Goal: Register for event/course: Sign up to attend an event or enroll in a course

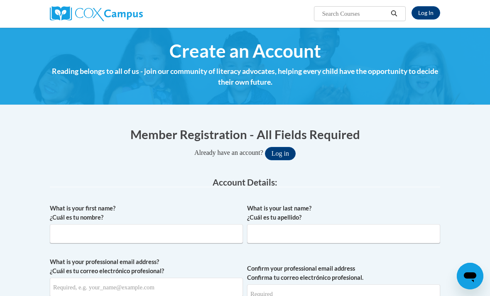
click at [430, 14] on link "Log In" at bounding box center [426, 12] width 29 height 13
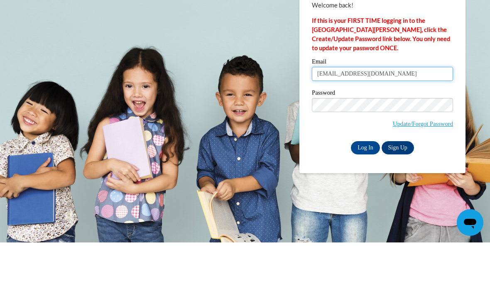
type input "hannahsahr05@gmail.com"
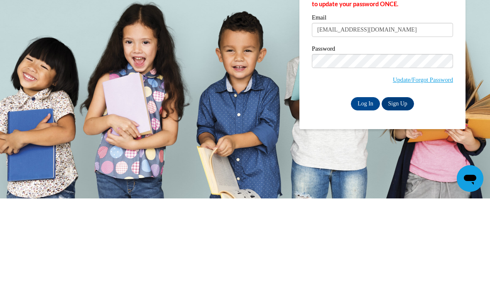
click at [369, 195] on input "Log In" at bounding box center [365, 201] width 29 height 13
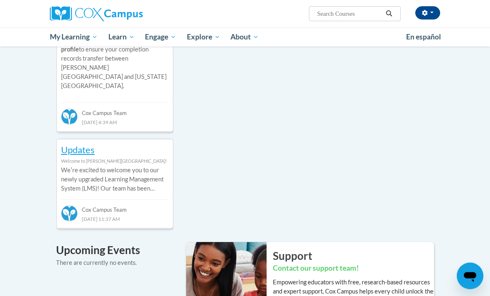
scroll to position [392, 0]
click at [0, 0] on link "Certificates" at bounding box center [0, 0] width 0 height 0
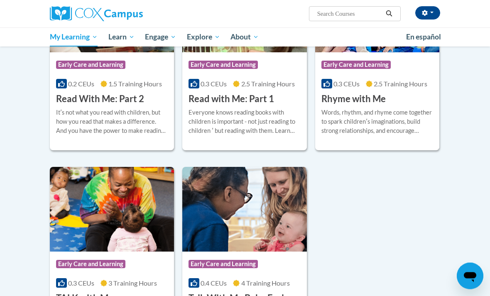
scroll to position [704, 0]
click at [123, 39] on span "Learn" at bounding box center [121, 37] width 26 height 10
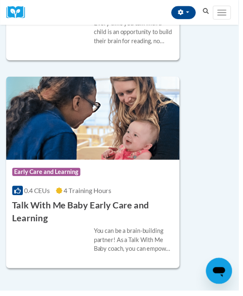
scroll to position [2165, 0]
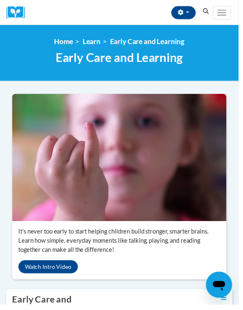
scroll to position [1, 0]
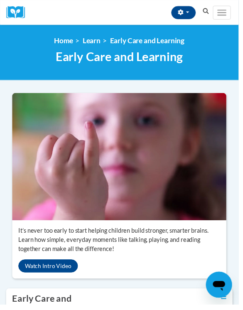
click at [59, 26] on div "<en>Home</en><fr>Accueil</fr><de>Zuhause</de><it>Casa</it><es>Casa</es><pt>Casa…" at bounding box center [121, 53] width 243 height 57
click at [243, 207] on html "Hannah Sahr (America/New_York UTC-04:00) My Profile Inbox My Transcripts Log Ou…" at bounding box center [121, 154] width 243 height 310
click at [214, 177] on img at bounding box center [121, 160] width 231 height 130
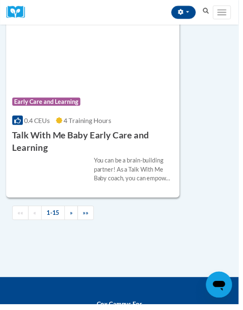
scroll to position [3306, 0]
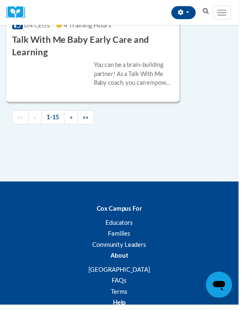
click at [67, 127] on link "»" at bounding box center [73, 119] width 14 height 15
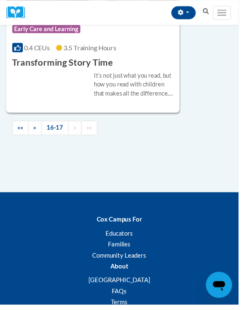
scroll to position [725, 0]
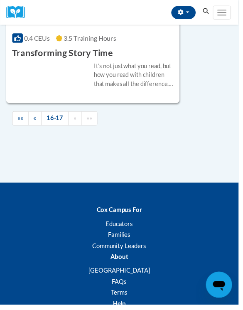
click at [23, 124] on span "««" at bounding box center [21, 120] width 6 height 7
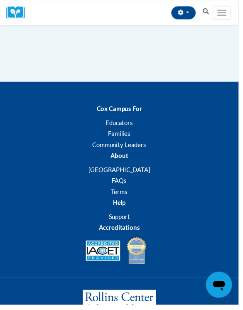
scroll to position [3457, 0]
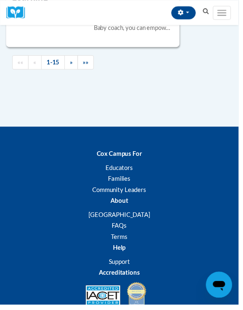
click at [73, 66] on span "»" at bounding box center [72, 62] width 3 height 7
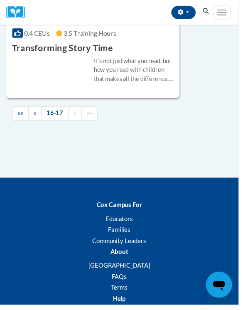
scroll to position [737, 0]
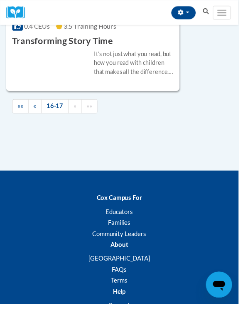
click at [32, 49] on h3 "Transforming Story Time" at bounding box center [63, 42] width 103 height 13
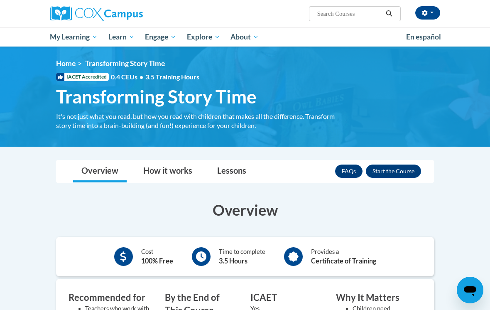
click at [243, 170] on button "Enroll" at bounding box center [393, 171] width 55 height 13
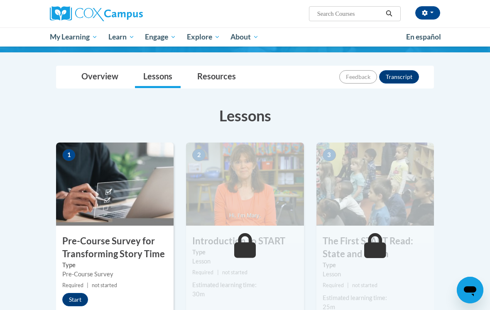
scroll to position [91, 0]
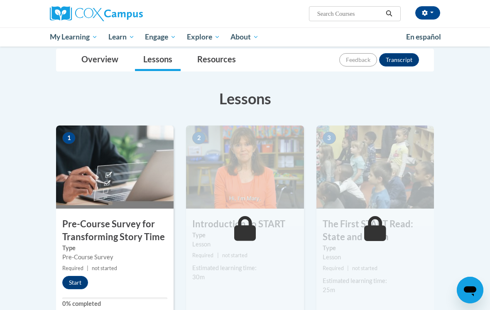
click at [85, 278] on button "Start" at bounding box center [75, 282] width 26 height 13
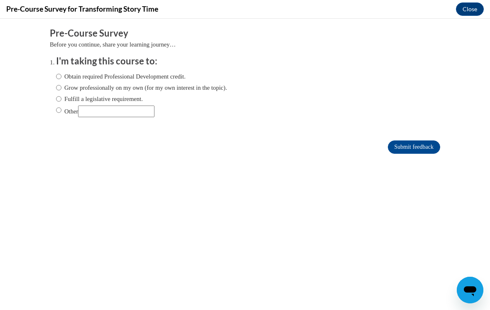
scroll to position [0, 0]
click at [66, 72] on label "Obtain required Professional Development credit." at bounding box center [121, 76] width 130 height 9
click at [61, 72] on input "Obtain required Professional Development credit." at bounding box center [58, 76] width 5 height 9
radio input "true"
click at [61, 86] on input "Grow professionally on my own (for my own interest in the topic)." at bounding box center [58, 87] width 5 height 9
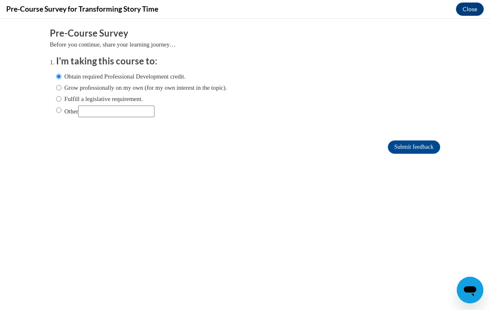
radio input "true"
click at [58, 72] on input "Obtain required Professional Development credit." at bounding box center [58, 76] width 5 height 9
radio input "true"
click at [408, 148] on input "Submit feedback" at bounding box center [414, 146] width 52 height 13
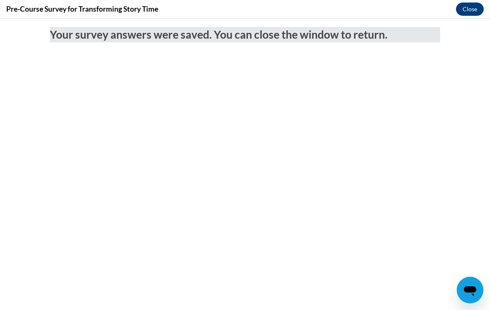
click at [467, 15] on button "Close" at bounding box center [470, 8] width 28 height 13
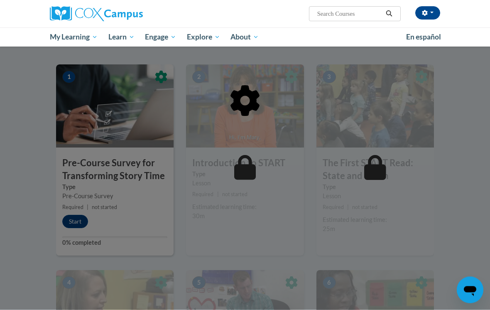
scroll to position [152, 0]
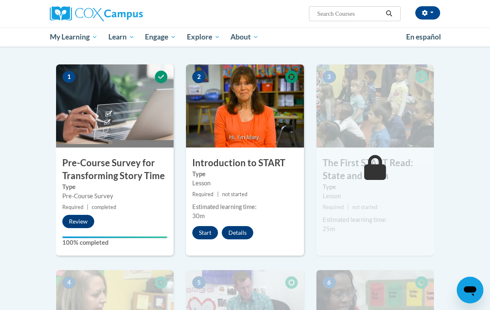
click at [207, 238] on button "Start" at bounding box center [205, 232] width 26 height 13
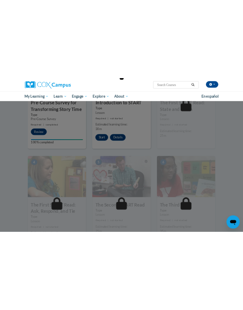
scroll to position [266, 0]
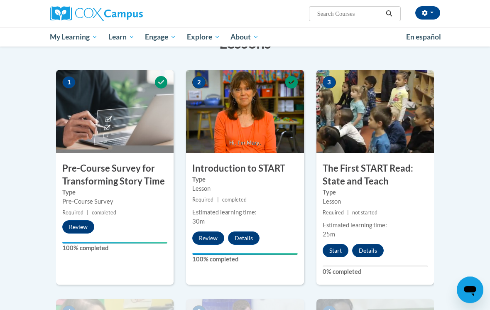
click at [336, 252] on button "Start" at bounding box center [336, 250] width 26 height 13
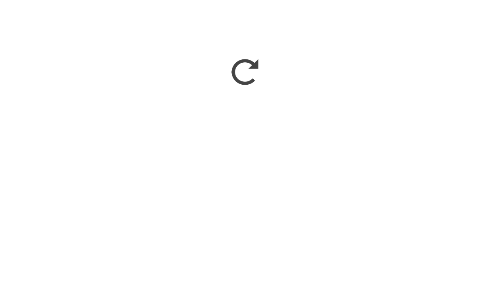
scroll to position [343, 0]
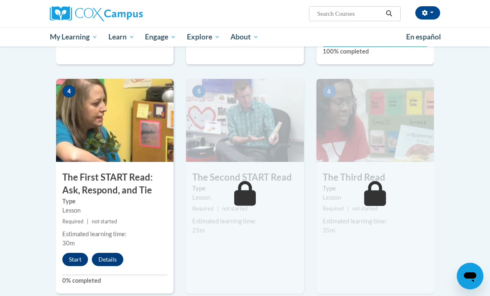
scroll to position [368, 0]
click at [68, 253] on button "Start" at bounding box center [75, 259] width 26 height 13
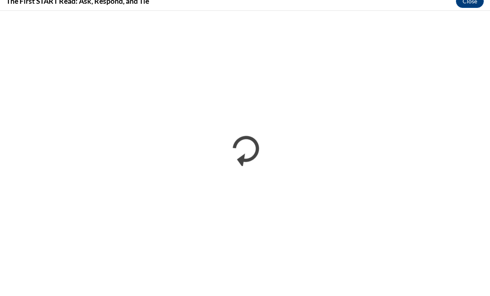
scroll to position [602, 0]
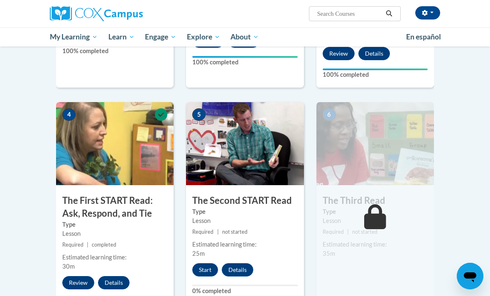
scroll to position [370, 0]
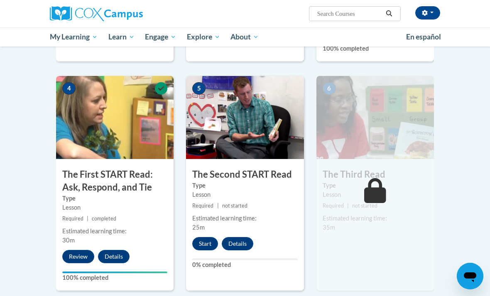
click at [205, 244] on button "Start" at bounding box center [205, 243] width 26 height 13
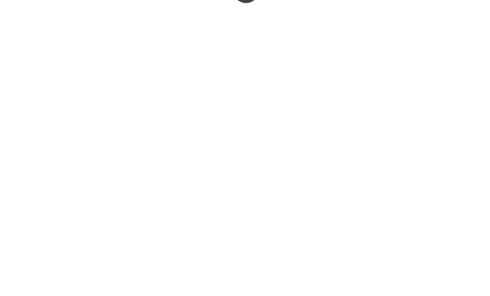
scroll to position [587, 0]
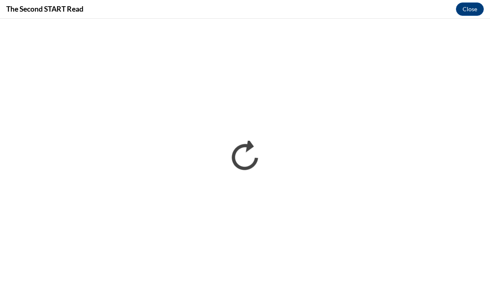
click at [466, 14] on button "Close" at bounding box center [470, 8] width 28 height 13
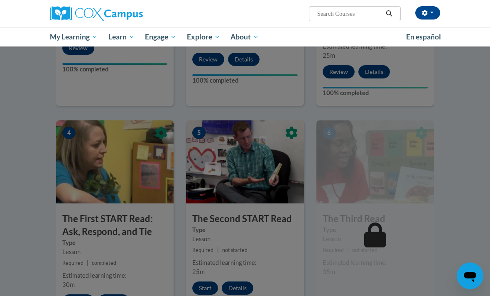
scroll to position [326, 0]
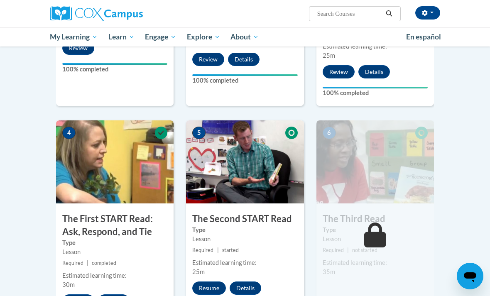
click at [201, 291] on button "Resume" at bounding box center [209, 288] width 34 height 13
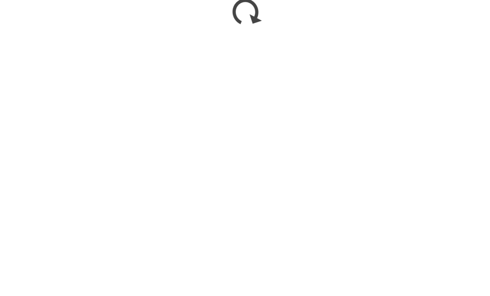
scroll to position [556, 0]
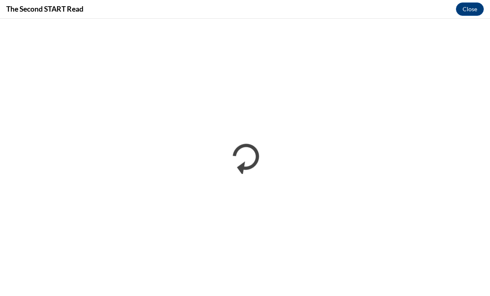
click at [473, 12] on button "Close" at bounding box center [470, 8] width 28 height 13
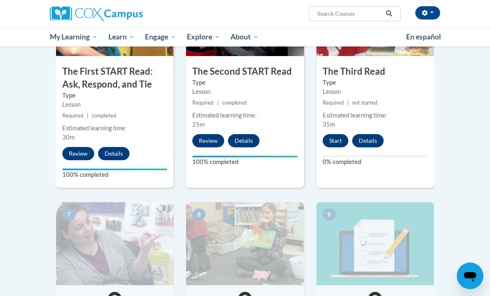
scroll to position [469, 0]
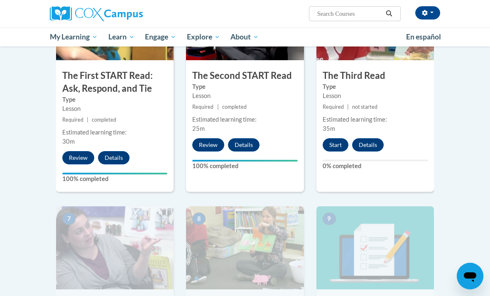
click at [336, 146] on button "Start" at bounding box center [336, 144] width 26 height 13
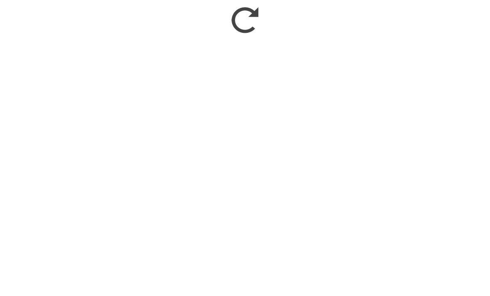
scroll to position [753, 0]
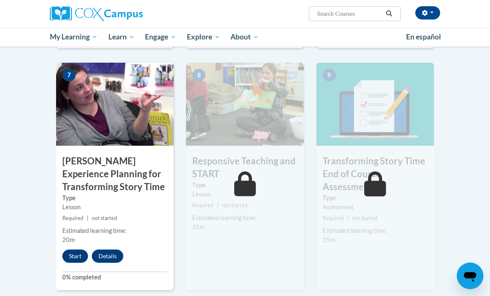
scroll to position [613, 0]
click at [70, 255] on button "Start" at bounding box center [75, 256] width 26 height 13
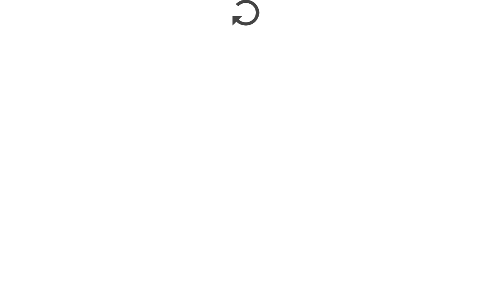
scroll to position [757, 0]
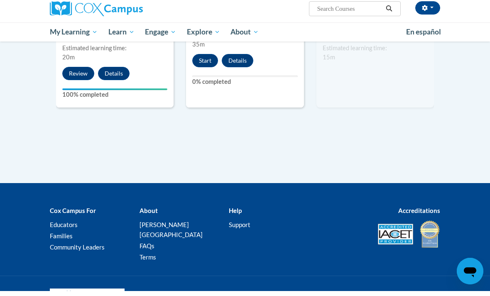
scroll to position [713, 0]
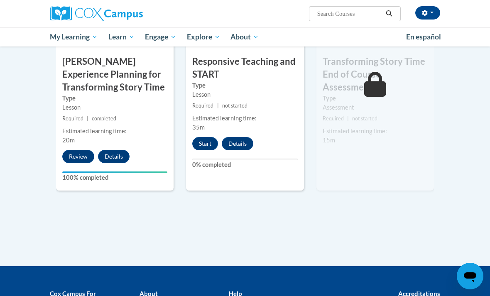
click at [209, 132] on div "8 Responsive Teaching and START Type Lesson Required | not started Estimated le…" at bounding box center [245, 77] width 118 height 228
click at [211, 142] on button "Start" at bounding box center [205, 143] width 26 height 13
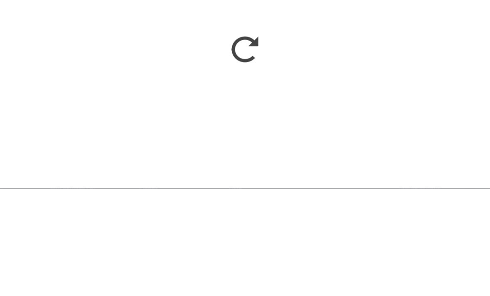
scroll to position [817, 0]
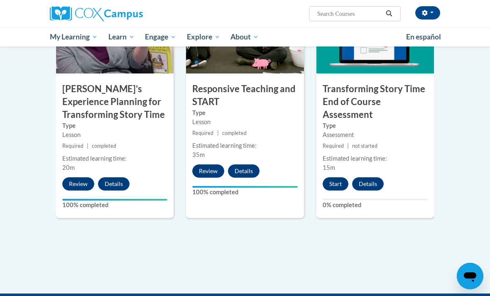
scroll to position [691, 0]
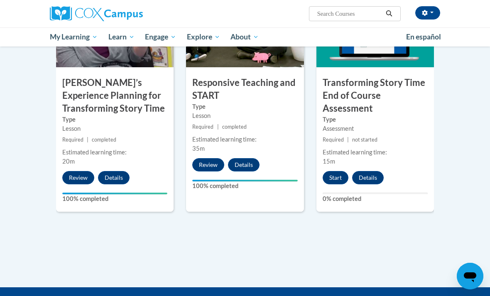
click at [341, 177] on button "Start" at bounding box center [336, 177] width 26 height 13
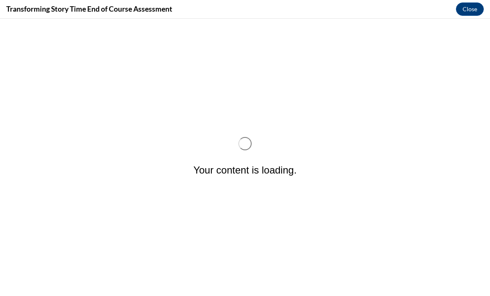
scroll to position [0, 0]
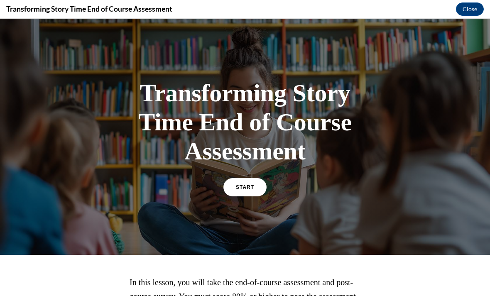
click at [249, 180] on link "START" at bounding box center [245, 187] width 43 height 18
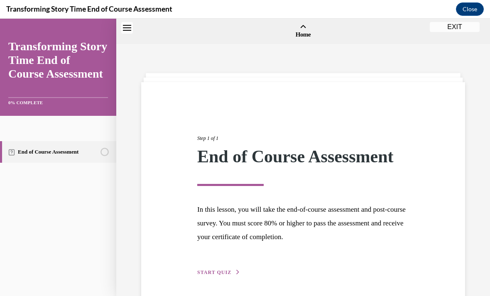
scroll to position [26, 0]
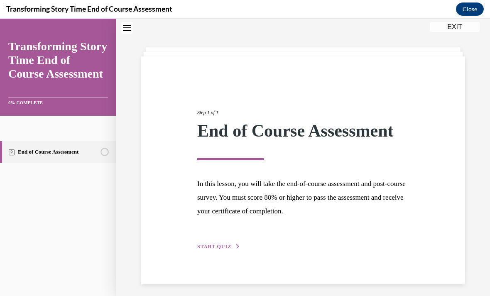
click at [232, 243] on button "START QUIZ" at bounding box center [218, 246] width 43 height 7
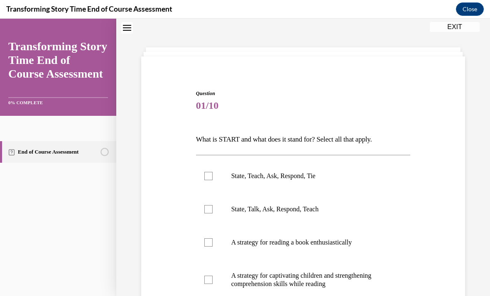
scroll to position [32, 0]
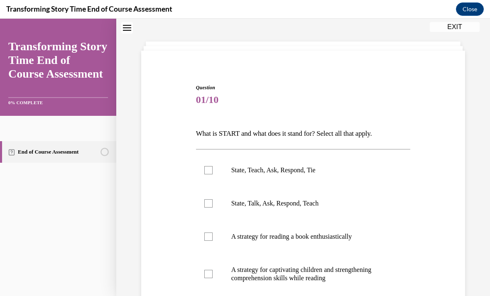
click at [318, 168] on p "State, Teach, Ask, Respond, Tie" at bounding box center [310, 170] width 159 height 8
click at [213, 168] on input "State, Teach, Ask, Respond, Tie" at bounding box center [208, 170] width 8 height 8
checkbox input "true"
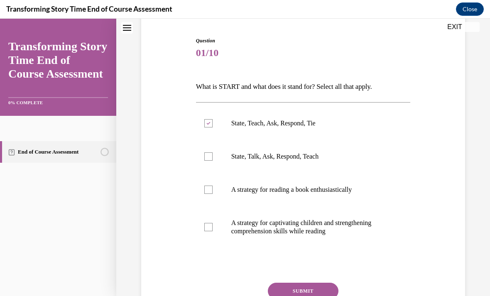
scroll to position [79, 0]
click at [365, 227] on p "A strategy for captivating children and strengthening comprehension skills whil…" at bounding box center [310, 227] width 159 height 17
click at [213, 227] on input "A strategy for captivating children and strengthening comprehension skills whil…" at bounding box center [208, 227] width 8 height 8
checkbox input "true"
click at [323, 291] on button "SUBMIT" at bounding box center [303, 291] width 71 height 17
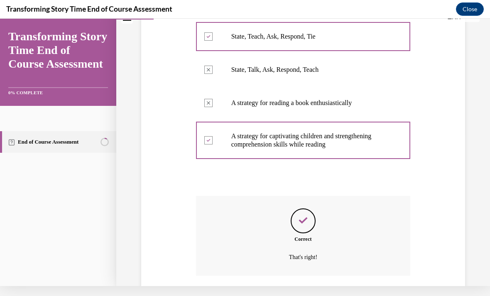
scroll to position [180, 0]
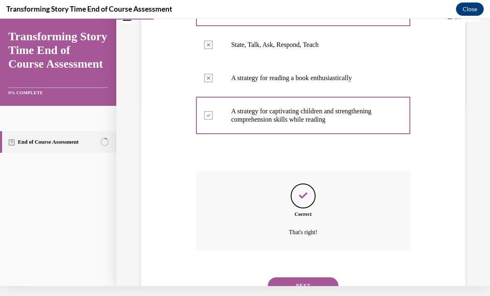
click at [323, 279] on button "NEXT" at bounding box center [303, 286] width 71 height 17
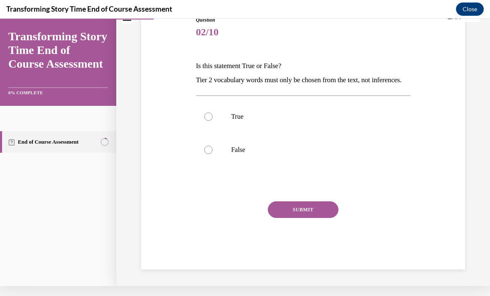
scroll to position [67, 0]
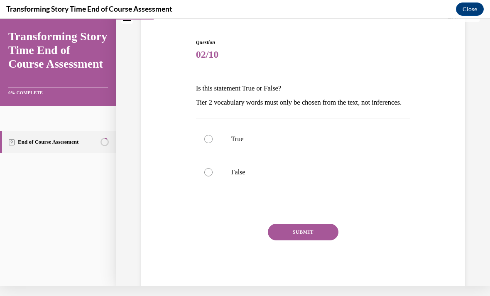
click at [325, 177] on p "False" at bounding box center [310, 172] width 159 height 8
click at [213, 177] on input "False" at bounding box center [208, 172] width 8 height 8
radio input "true"
click at [319, 241] on button "SUBMIT" at bounding box center [303, 232] width 71 height 17
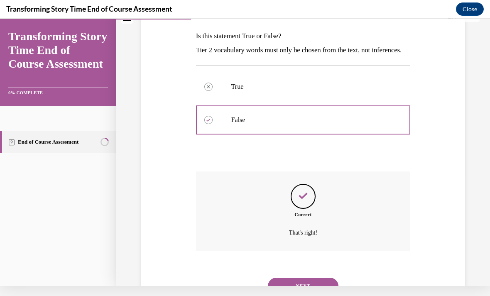
click at [317, 293] on button "NEXT" at bounding box center [303, 286] width 71 height 17
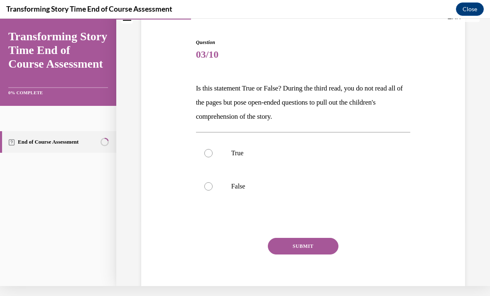
click at [350, 154] on p "True" at bounding box center [310, 153] width 159 height 8
click at [213, 154] on input "True" at bounding box center [208, 153] width 8 height 8
radio input "true"
click at [317, 248] on button "SUBMIT" at bounding box center [303, 246] width 71 height 17
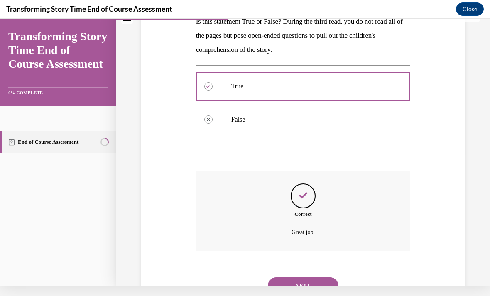
click at [321, 280] on button "NEXT" at bounding box center [303, 286] width 71 height 17
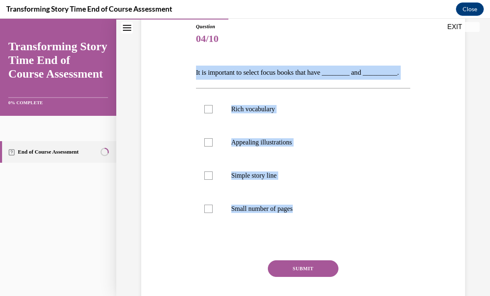
click at [319, 46] on span "04/10" at bounding box center [303, 38] width 215 height 17
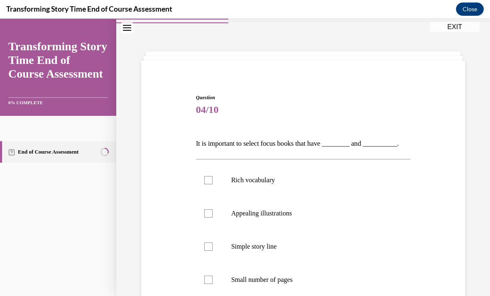
scroll to position [32, 0]
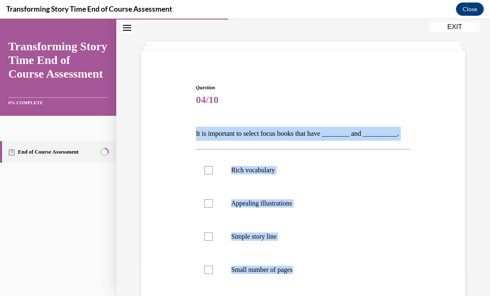
copy div "It is important to select focus books that have ________ and __________. Rich v…"
click at [352, 84] on span "Question" at bounding box center [303, 87] width 215 height 7
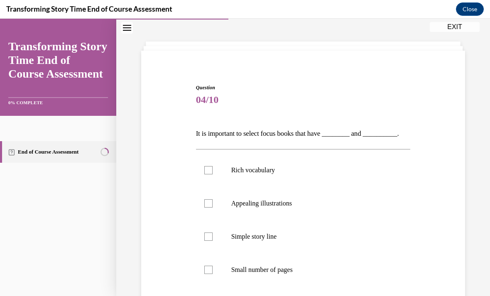
click at [262, 240] on p "Simple story line" at bounding box center [310, 237] width 159 height 8
click at [213, 240] on input "Simple story line" at bounding box center [208, 237] width 8 height 8
checkbox input "true"
click at [273, 273] on p "Small number of pages" at bounding box center [310, 270] width 159 height 8
click at [213, 273] on input "Small number of pages" at bounding box center [208, 270] width 8 height 8
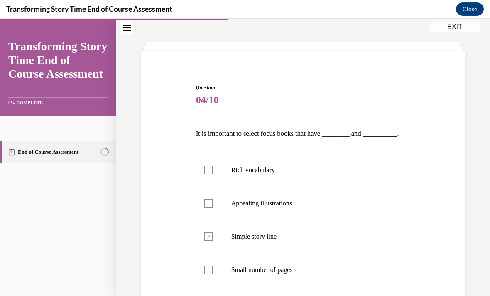
checkbox input "true"
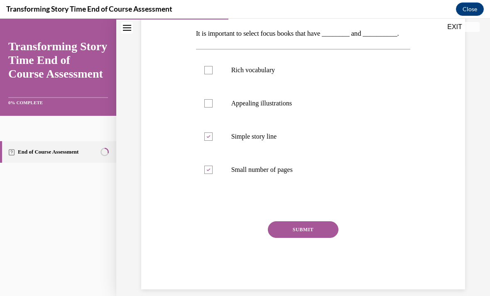
click at [308, 231] on button "SUBMIT" at bounding box center [303, 229] width 71 height 17
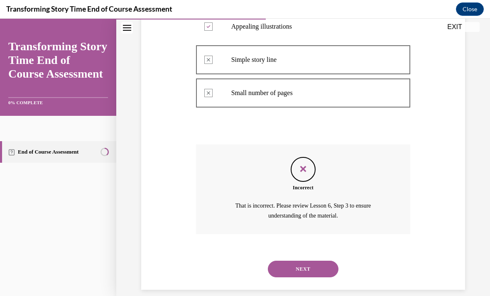
scroll to position [208, 0]
click at [322, 261] on button "NEXT" at bounding box center [303, 269] width 71 height 17
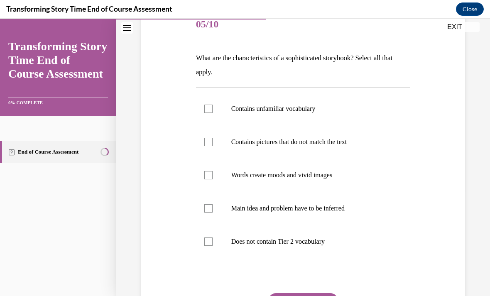
scroll to position [107, 0]
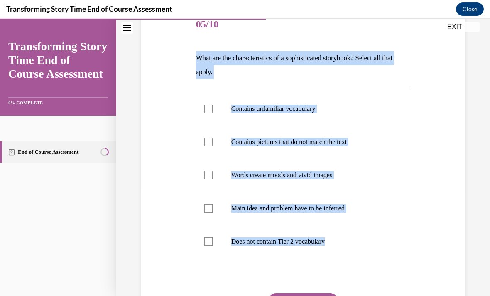
click at [445, 273] on div "Question 05/10 What are the characteristics of a sophisticated storybook? Selec…" at bounding box center [303, 172] width 328 height 378
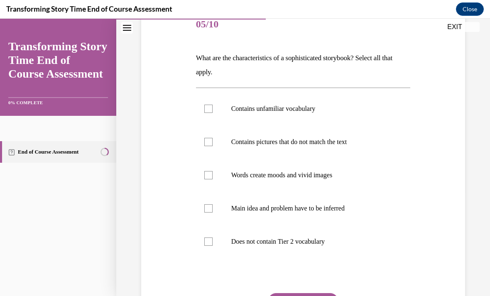
click at [315, 103] on label "Contains unfamiliar vocabulary" at bounding box center [303, 108] width 215 height 33
click at [213, 105] on input "Contains unfamiliar vocabulary" at bounding box center [208, 109] width 8 height 8
checkbox input "true"
click at [352, 180] on label "Words create moods and vivid images" at bounding box center [303, 175] width 215 height 33
click at [213, 179] on input "Words create moods and vivid images" at bounding box center [208, 175] width 8 height 8
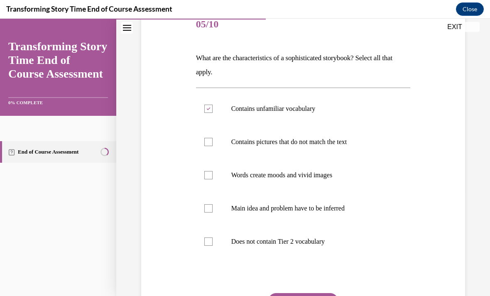
checkbox input "true"
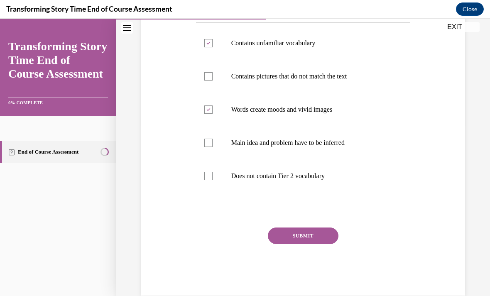
scroll to position [173, 0]
click at [347, 144] on p "Main idea and problem have to be inferred" at bounding box center [310, 143] width 159 height 8
click at [213, 144] on input "Main idea and problem have to be inferred" at bounding box center [208, 143] width 8 height 8
checkbox input "true"
click at [320, 243] on button "SUBMIT" at bounding box center [303, 236] width 71 height 17
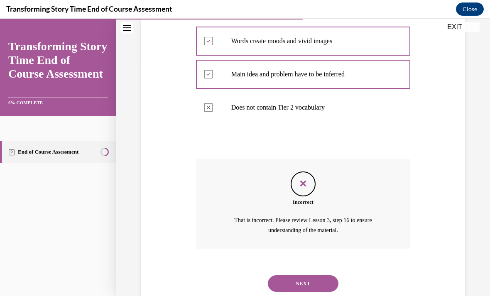
scroll to position [256, 0]
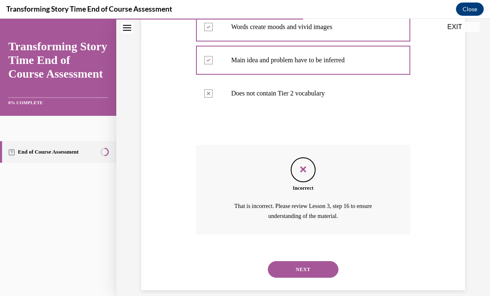
click at [324, 261] on button "NEXT" at bounding box center [303, 269] width 71 height 17
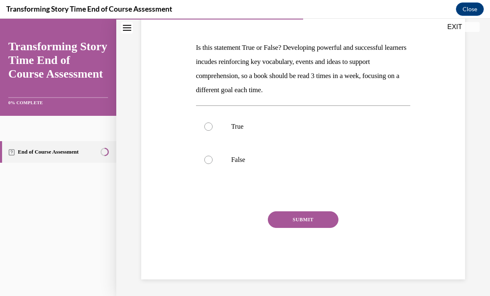
scroll to position [92, 0]
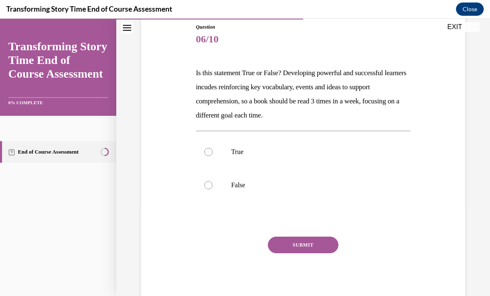
click at [375, 155] on p "True" at bounding box center [310, 152] width 159 height 8
click at [213, 155] on input "True" at bounding box center [208, 152] width 8 height 8
radio input "true"
click at [327, 246] on button "SUBMIT" at bounding box center [303, 245] width 71 height 17
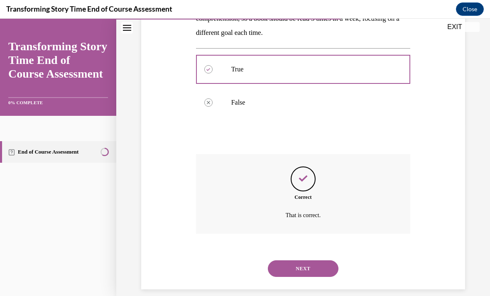
scroll to position [175, 0]
click at [318, 261] on button "NEXT" at bounding box center [303, 269] width 71 height 17
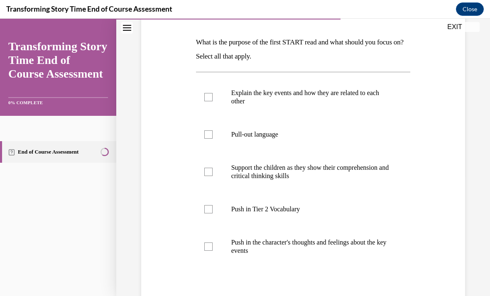
scroll to position [123, 0]
click at [376, 96] on p "Explain the key events and how they are related to each other" at bounding box center [310, 97] width 159 height 17
click at [213, 96] on input "Explain the key events and how they are related to each other" at bounding box center [208, 97] width 8 height 8
checkbox input "true"
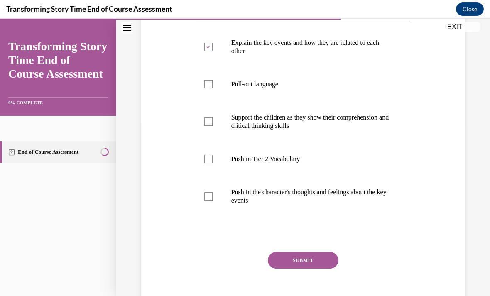
scroll to position [173, 0]
click at [323, 257] on button "SUBMIT" at bounding box center [303, 260] width 71 height 17
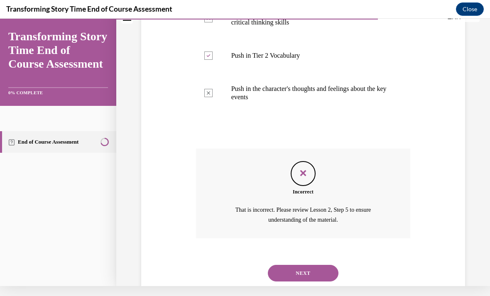
scroll to position [280, 0]
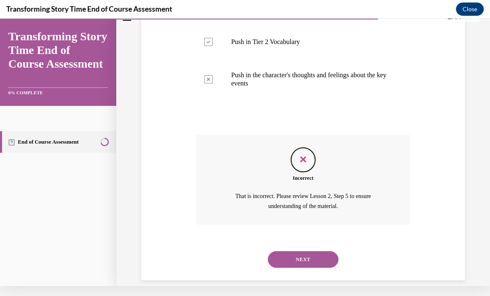
click at [322, 254] on button "NEXT" at bounding box center [303, 259] width 71 height 17
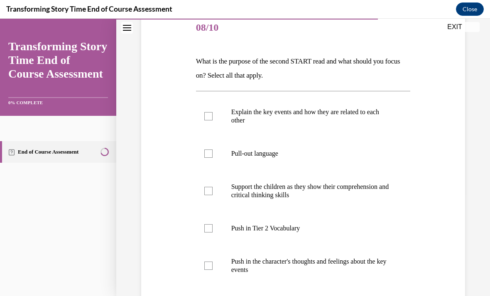
scroll to position [104, 0]
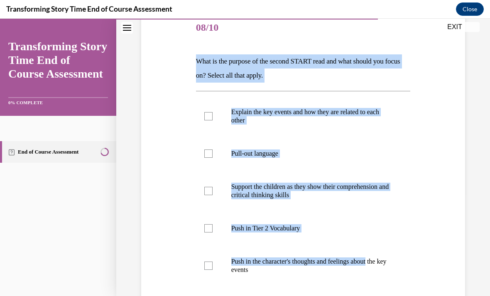
click at [459, 222] on div "Question 08/10 What is the purpose of the second START read and what should you…" at bounding box center [303, 230] width 328 height 486
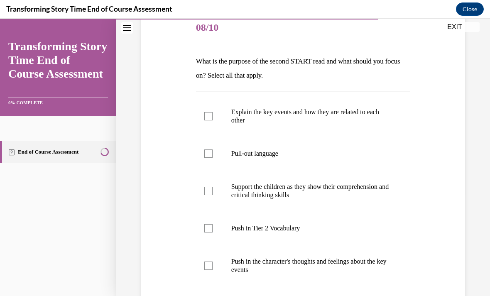
click at [302, 229] on p "Push in Tier 2 Vocabulary" at bounding box center [310, 228] width 159 height 8
click at [213, 229] on input "Push in Tier 2 Vocabulary" at bounding box center [208, 228] width 8 height 8
checkbox input "true"
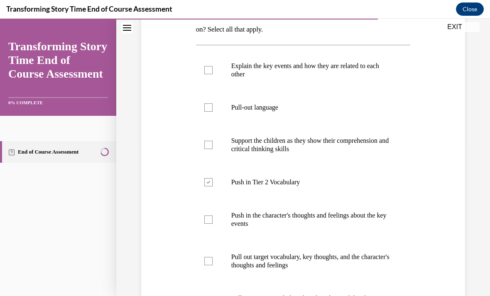
scroll to position [150, 0]
click at [365, 108] on p "Pull-out language" at bounding box center [310, 107] width 159 height 8
click at [213, 108] on input "Pull-out language" at bounding box center [208, 107] width 8 height 8
checkbox input "true"
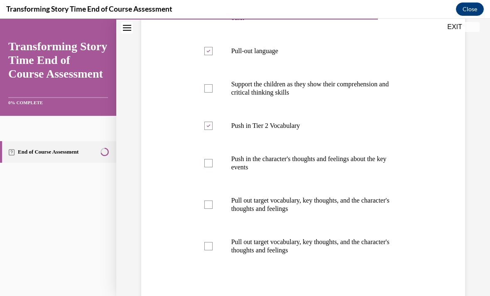
scroll to position [207, 0]
click at [376, 206] on p "Pull out target vocabulary, key thoughts, and the character's thoughts and feel…" at bounding box center [310, 205] width 159 height 17
click at [213, 206] on input "Pull out target vocabulary, key thoughts, and the character's thoughts and feel…" at bounding box center [208, 205] width 8 height 8
checkbox input "true"
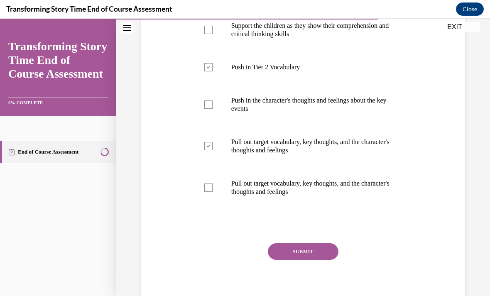
scroll to position [265, 0]
click at [357, 187] on p "Pull out target vocabulary, key thoughts, and the character's thoughts and feel…" at bounding box center [310, 187] width 159 height 17
click at [213, 187] on input "Pull out target vocabulary, key thoughts, and the character's thoughts and feel…" at bounding box center [208, 188] width 8 height 8
checkbox input "true"
click at [319, 253] on button "SUBMIT" at bounding box center [303, 251] width 71 height 17
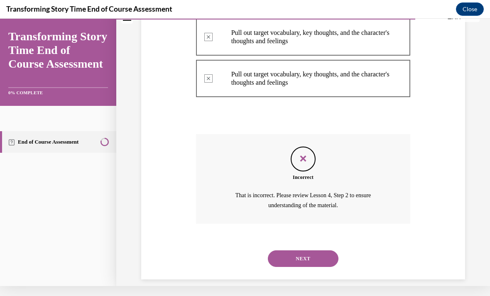
scroll to position [364, 0]
click at [321, 251] on button "NEXT" at bounding box center [303, 259] width 71 height 17
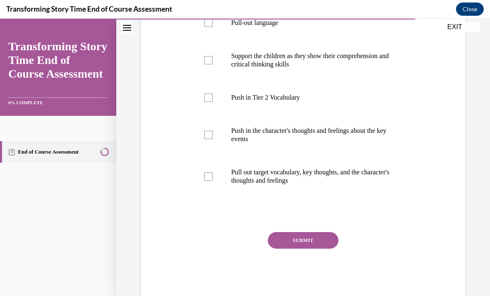
scroll to position [221, 0]
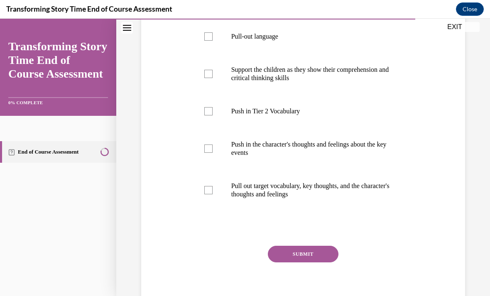
click at [356, 194] on p "Pull out target vocabulary, key thoughts, and the character's thoughts and feel…" at bounding box center [310, 190] width 159 height 17
click at [213, 194] on input "Pull out target vocabulary, key thoughts, and the character's thoughts and feel…" at bounding box center [208, 190] width 8 height 8
checkbox input "true"
click at [371, 80] on p "Support the children as they show their comprehension and critical thinking ski…" at bounding box center [310, 74] width 159 height 17
click at [213, 78] on input "Support the children as they show their comprehension and critical thinking ski…" at bounding box center [208, 74] width 8 height 8
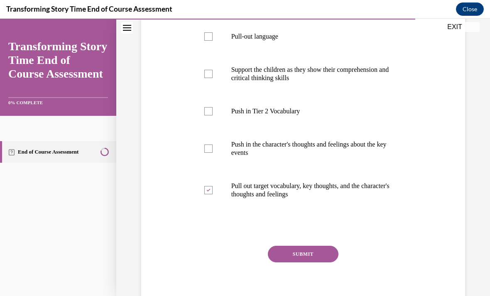
checkbox input "true"
click at [334, 251] on button "SUBMIT" at bounding box center [303, 254] width 71 height 17
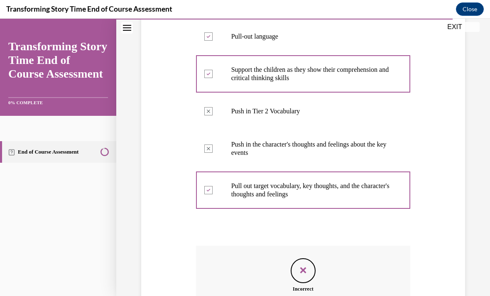
scroll to position [10, 0]
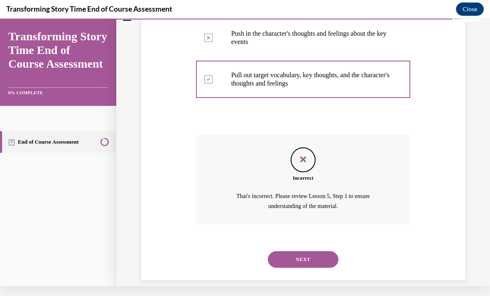
click at [331, 251] on button "NEXT" at bounding box center [303, 259] width 71 height 17
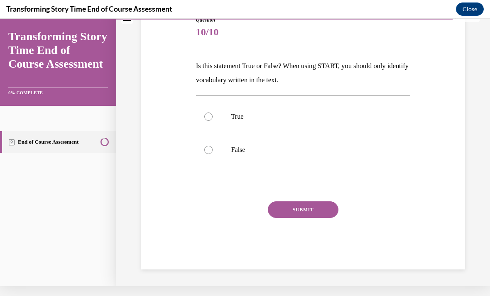
scroll to position [79, 0]
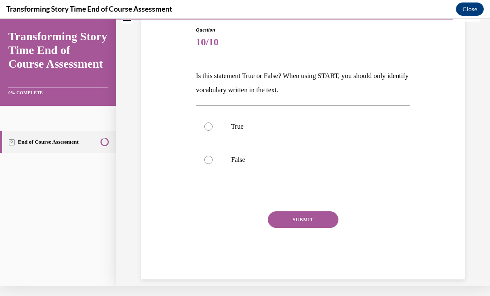
click at [322, 166] on label "False" at bounding box center [303, 159] width 215 height 33
click at [213, 164] on input "False" at bounding box center [208, 160] width 8 height 8
radio input "true"
click at [321, 217] on button "SUBMIT" at bounding box center [303, 219] width 71 height 17
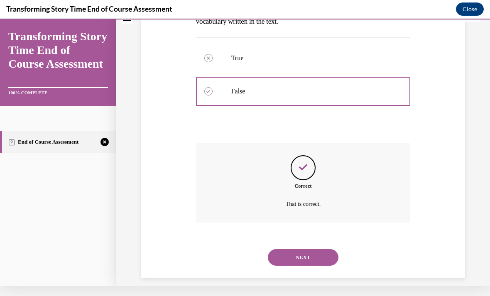
scroll to position [146, 0]
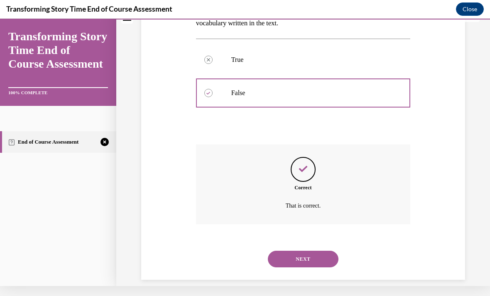
click at [315, 251] on button "NEXT" at bounding box center [303, 259] width 71 height 17
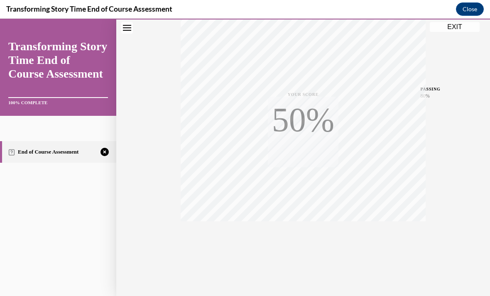
scroll to position [148, 0]
click at [305, 238] on div "TAKE AGAIN" at bounding box center [304, 241] width 30 height 20
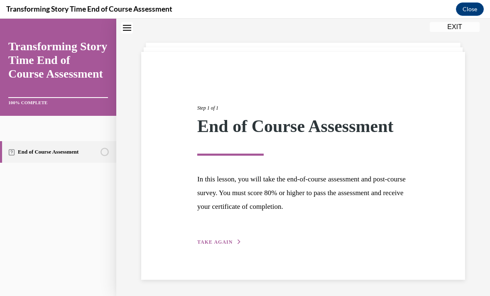
click at [223, 240] on span "TAKE AGAIN" at bounding box center [214, 242] width 35 height 6
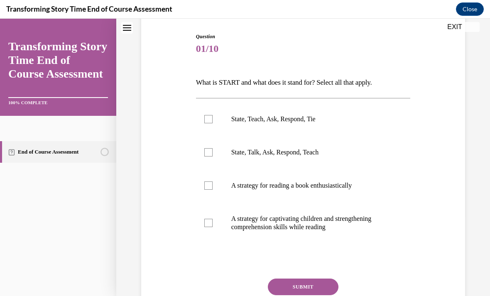
scroll to position [84, 0]
click at [310, 128] on label "State, Teach, Ask, Respond, Tie" at bounding box center [303, 118] width 215 height 33
click at [213, 123] on input "State, Teach, Ask, Respond, Tie" at bounding box center [208, 118] width 8 height 8
checkbox input "true"
click at [341, 230] on p "A strategy for captivating children and strengthening comprehension skills whil…" at bounding box center [310, 222] width 159 height 17
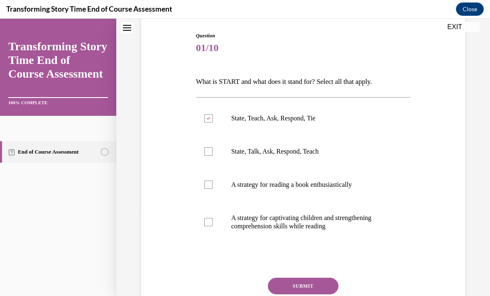
click at [213, 226] on input "A strategy for captivating children and strengthening comprehension skills whil…" at bounding box center [208, 222] width 8 height 8
checkbox input "true"
click at [323, 281] on button "SUBMIT" at bounding box center [303, 286] width 71 height 17
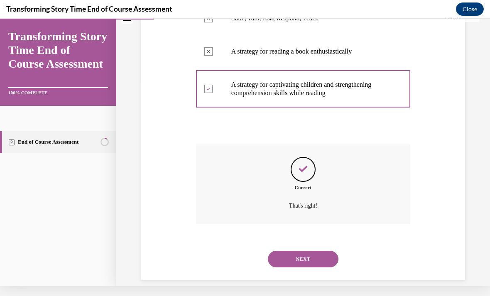
click at [312, 256] on button "NEXT" at bounding box center [303, 259] width 71 height 17
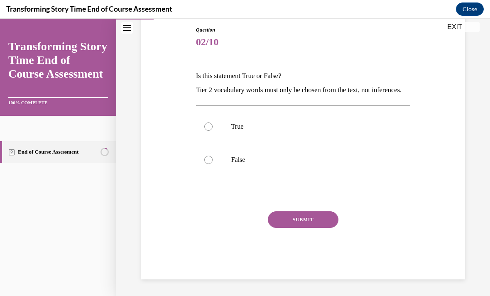
click at [329, 164] on p "False" at bounding box center [310, 160] width 159 height 8
click at [213, 164] on input "False" at bounding box center [208, 160] width 8 height 8
radio input "true"
click at [317, 228] on button "SUBMIT" at bounding box center [303, 219] width 71 height 17
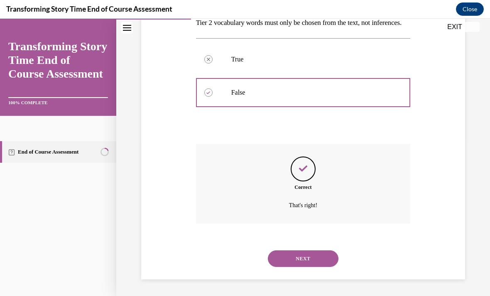
click at [327, 264] on button "NEXT" at bounding box center [303, 259] width 71 height 17
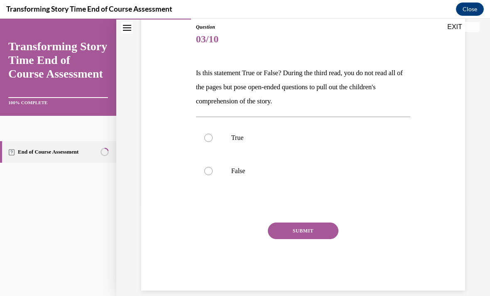
click at [362, 143] on label "True" at bounding box center [303, 137] width 215 height 33
click at [213, 142] on input "True" at bounding box center [208, 138] width 8 height 8
radio input "true"
click at [320, 234] on button "SUBMIT" at bounding box center [303, 231] width 71 height 17
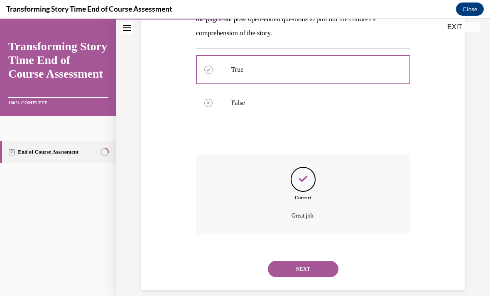
scroll to position [160, 0]
click at [313, 261] on button "NEXT" at bounding box center [303, 269] width 71 height 17
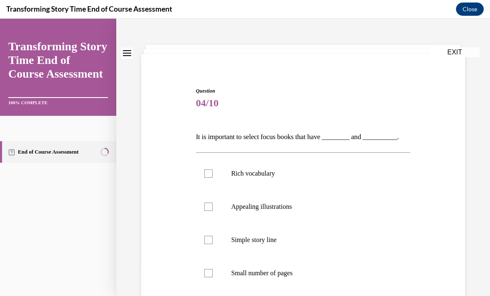
scroll to position [32, 0]
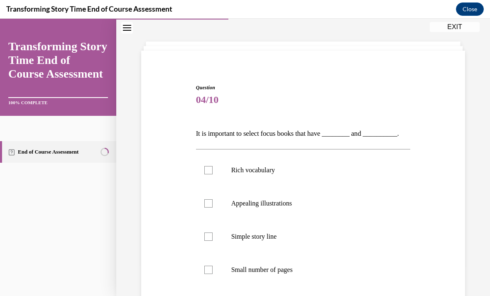
click at [284, 166] on p "Rich vocabulary" at bounding box center [310, 170] width 159 height 8
click at [213, 166] on input "Rich vocabulary" at bounding box center [208, 170] width 8 height 8
checkbox input "true"
click at [300, 208] on label "Appealing illustrations" at bounding box center [303, 203] width 215 height 33
click at [213, 208] on input "Appealing illustrations" at bounding box center [208, 203] width 8 height 8
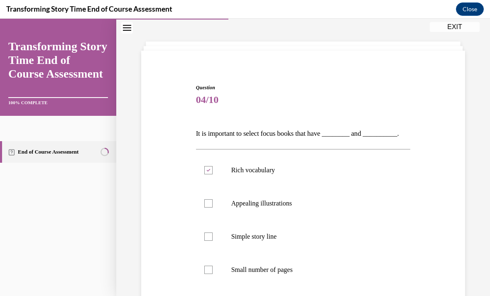
checkbox input "true"
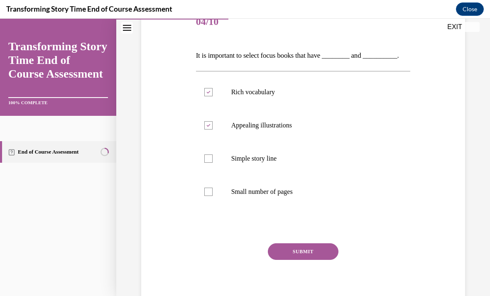
click at [319, 255] on button "SUBMIT" at bounding box center [303, 251] width 71 height 17
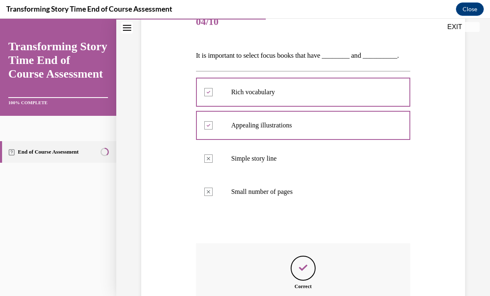
scroll to position [10, 0]
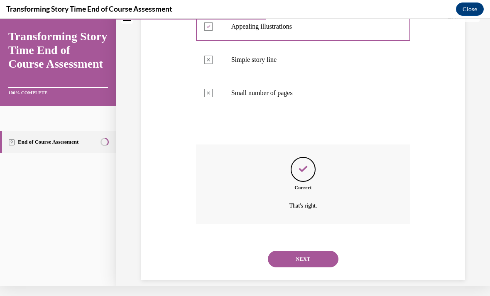
click at [327, 254] on button "NEXT" at bounding box center [303, 259] width 71 height 17
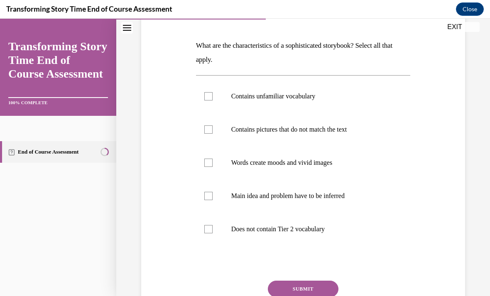
click at [347, 129] on p "Contains pictures that do not match the text" at bounding box center [310, 129] width 159 height 8
click at [213, 129] on input "Contains pictures that do not match the text" at bounding box center [208, 129] width 8 height 8
checkbox input "true"
click at [357, 97] on p "Contains unfamiliar vocabulary" at bounding box center [310, 96] width 159 height 8
click at [213, 97] on input "Contains unfamiliar vocabulary" at bounding box center [208, 96] width 8 height 8
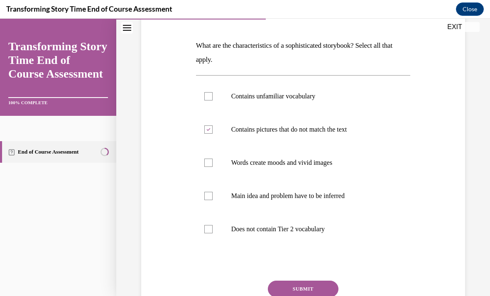
checkbox input "true"
click at [352, 163] on p "Words create moods and vivid images" at bounding box center [310, 163] width 159 height 8
click at [213, 163] on input "Words create moods and vivid images" at bounding box center [208, 163] width 8 height 8
checkbox input "true"
click at [352, 202] on label "Main idea and problem have to be inferred" at bounding box center [303, 195] width 215 height 33
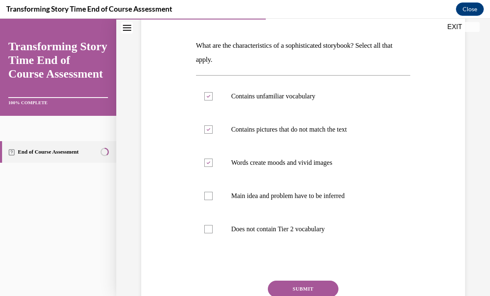
click at [213, 200] on input "Main idea and problem have to be inferred" at bounding box center [208, 196] width 8 height 8
checkbox input "true"
click at [327, 282] on button "SUBMIT" at bounding box center [303, 289] width 71 height 17
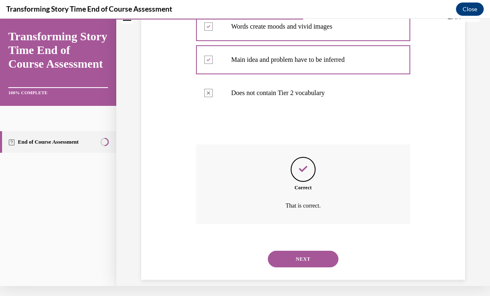
click at [317, 251] on button "NEXT" at bounding box center [303, 259] width 71 height 17
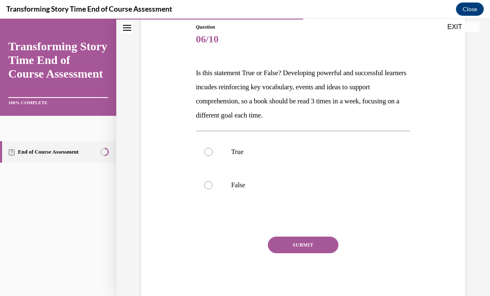
click at [371, 158] on label "True" at bounding box center [303, 151] width 215 height 33
click at [213, 156] on input "True" at bounding box center [208, 152] width 8 height 8
radio input "true"
click at [325, 245] on button "SUBMIT" at bounding box center [303, 245] width 71 height 17
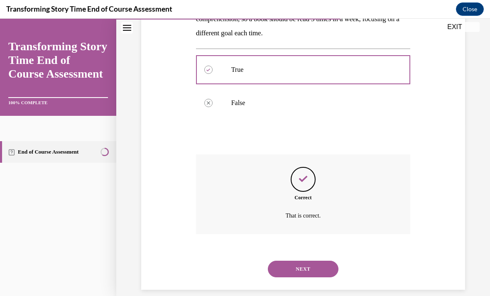
click at [333, 263] on button "NEXT" at bounding box center [303, 269] width 71 height 17
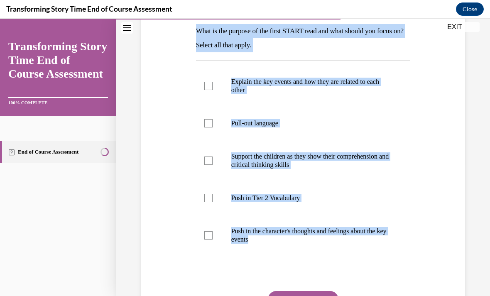
click at [462, 99] on div "Question 07/10 What is the purpose of the first START read and what should you …" at bounding box center [303, 157] width 328 height 403
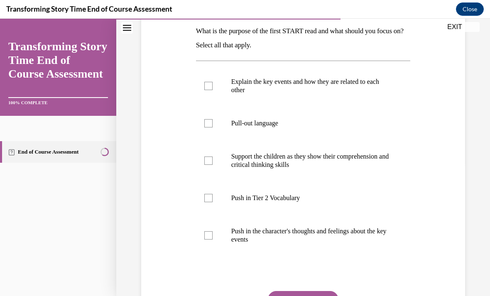
click at [360, 85] on p "Explain the key events and how they are related to each other" at bounding box center [310, 86] width 159 height 17
click at [213, 85] on input "Explain the key events and how they are related to each other" at bounding box center [208, 86] width 8 height 8
checkbox input "true"
click at [294, 203] on label "Push in Tier 2 Vocabulary" at bounding box center [303, 198] width 215 height 33
click at [213, 202] on input "Push in Tier 2 Vocabulary" at bounding box center [208, 198] width 8 height 8
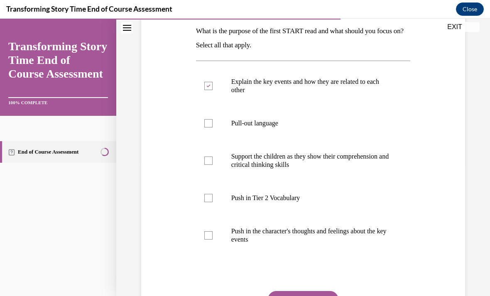
checkbox input "true"
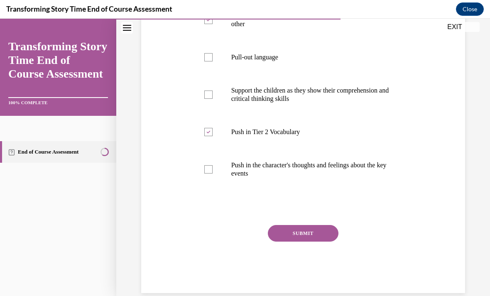
click at [314, 236] on button "SUBMIT" at bounding box center [303, 233] width 71 height 17
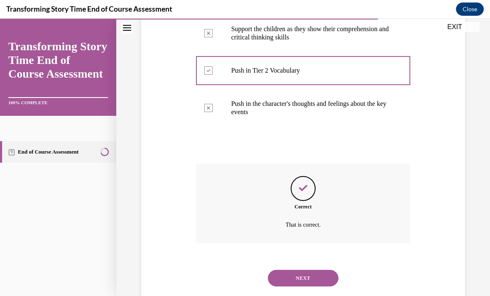
scroll to position [271, 0]
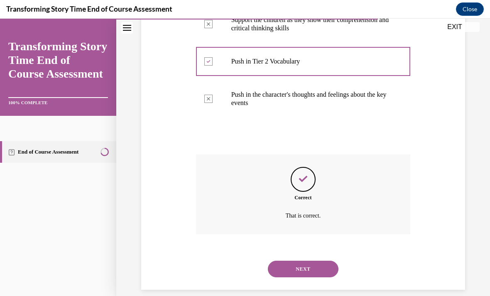
click at [303, 261] on button "NEXT" at bounding box center [303, 269] width 71 height 17
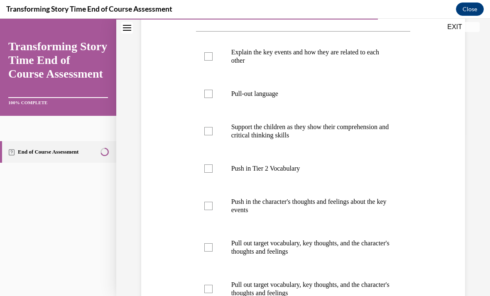
scroll to position [164, 0]
click at [300, 171] on p "Push in Tier 2 Vocabulary" at bounding box center [310, 168] width 159 height 8
click at [213, 171] on input "Push in Tier 2 Vocabulary" at bounding box center [208, 168] width 8 height 8
checkbox input "true"
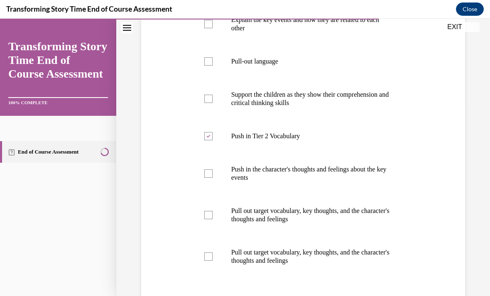
scroll to position [196, 0]
click at [352, 175] on p "Push in the character's thoughts and feelings about the key events" at bounding box center [310, 173] width 159 height 17
click at [213, 175] on input "Push in the character's thoughts and feelings about the key events" at bounding box center [208, 174] width 8 height 8
checkbox input "true"
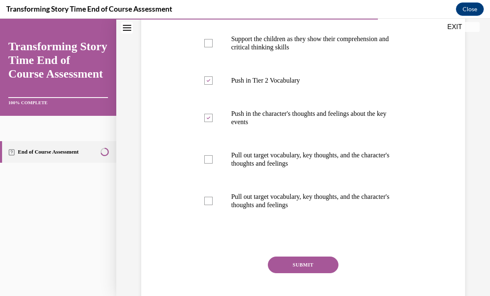
click at [318, 268] on button "SUBMIT" at bounding box center [303, 265] width 71 height 17
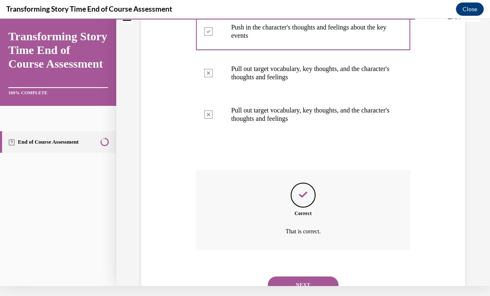
scroll to position [354, 0]
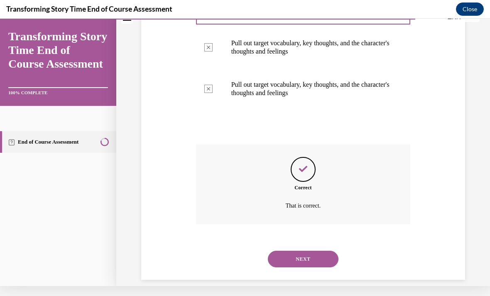
click at [326, 256] on button "NEXT" at bounding box center [303, 259] width 71 height 17
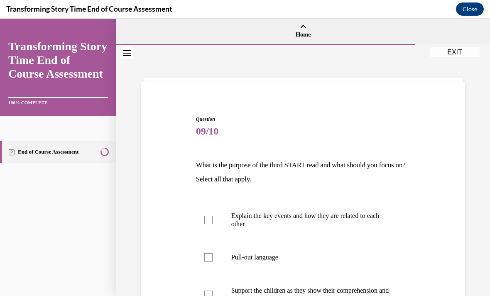
scroll to position [38, 0]
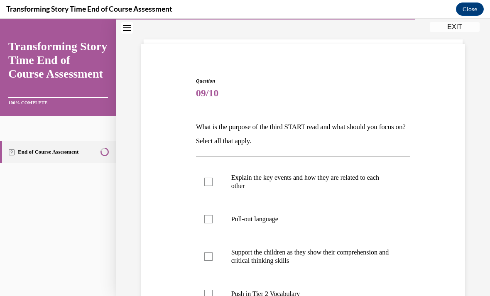
click at [278, 223] on p "Pull-out language" at bounding box center [310, 219] width 159 height 8
click at [213, 223] on input "Pull-out language" at bounding box center [208, 219] width 8 height 8
checkbox input "true"
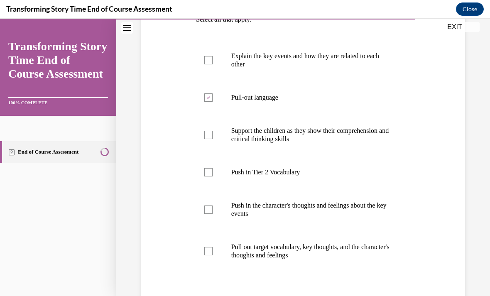
scroll to position [160, 0]
click at [352, 133] on p "Support the children as they show their comprehension and critical thinking ski…" at bounding box center [310, 135] width 159 height 17
click at [213, 133] on input "Support the children as they show their comprehension and critical thinking ski…" at bounding box center [208, 135] width 8 height 8
checkbox input "true"
click at [312, 252] on p "Pull out target vocabulary, key thoughts, and the character's thoughts and feel…" at bounding box center [310, 251] width 159 height 17
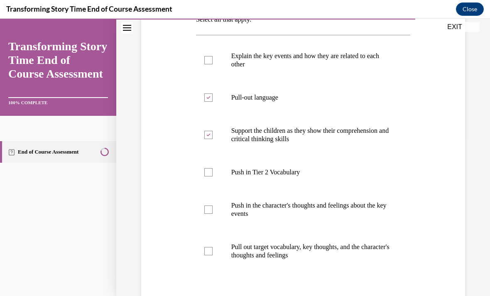
click at [213, 252] on input "Pull out target vocabulary, key thoughts, and the character's thoughts and feel…" at bounding box center [208, 251] width 8 height 8
checkbox input "true"
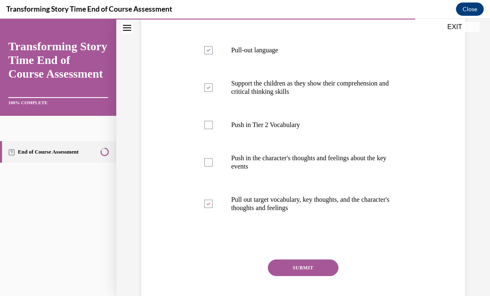
scroll to position [209, 0]
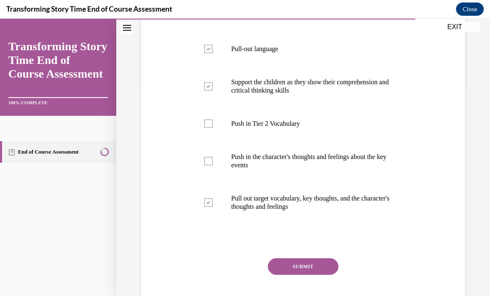
click at [315, 268] on button "SUBMIT" at bounding box center [303, 266] width 71 height 17
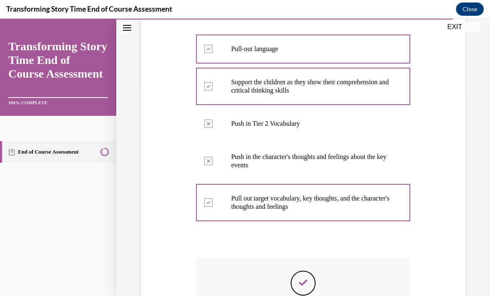
scroll to position [10, 0]
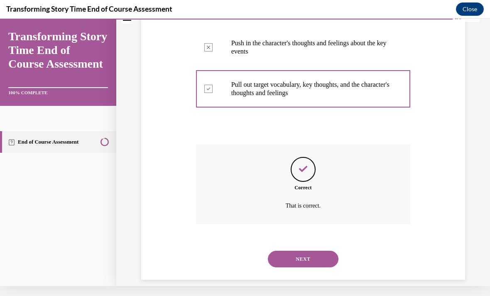
click at [317, 256] on button "NEXT" at bounding box center [303, 259] width 71 height 17
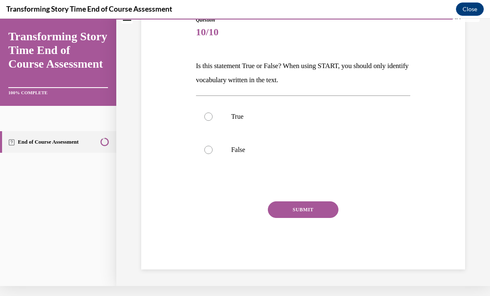
scroll to position [79, 0]
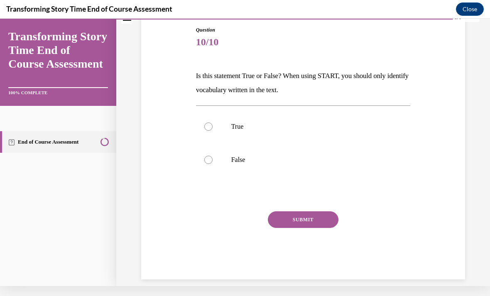
click at [342, 156] on p "False" at bounding box center [310, 160] width 159 height 8
click at [213, 156] on input "False" at bounding box center [208, 160] width 8 height 8
radio input "true"
click at [307, 221] on button "SUBMIT" at bounding box center [303, 219] width 71 height 17
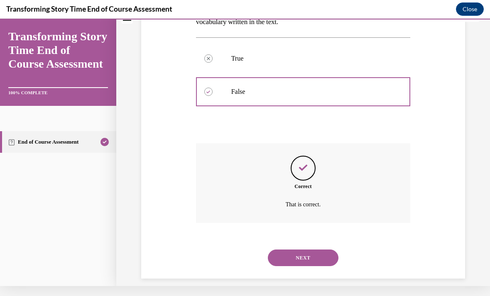
scroll to position [146, 0]
click at [312, 251] on button "NEXT" at bounding box center [303, 259] width 71 height 17
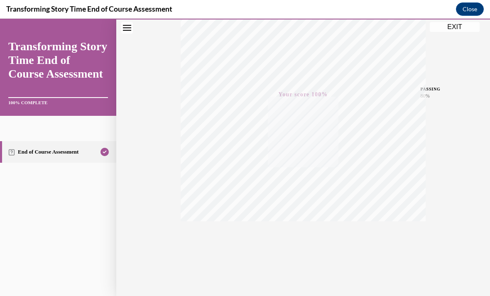
scroll to position [148, 0]
click at [472, 10] on button "Close" at bounding box center [470, 8] width 28 height 13
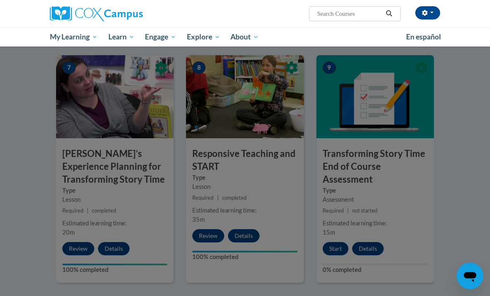
click at [430, 108] on div at bounding box center [245, 148] width 490 height 296
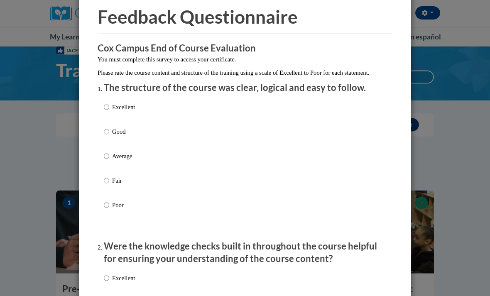
scroll to position [89, 0]
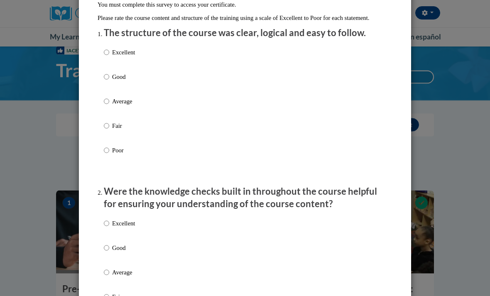
click at [111, 48] on label "Excellent" at bounding box center [119, 59] width 31 height 22
click at [109, 48] on input "Excellent" at bounding box center [106, 52] width 5 height 9
radio input "true"
click at [109, 221] on input "Excellent" at bounding box center [106, 223] width 5 height 9
radio input "true"
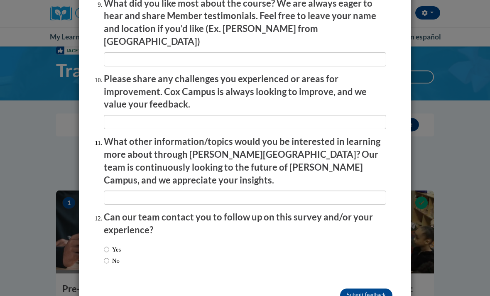
scroll to position [1416, 0]
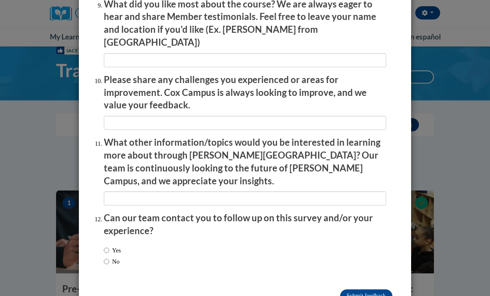
click at [376, 290] on input "Submit feedback" at bounding box center [366, 296] width 52 height 13
click at [365, 290] on input "Submitting" at bounding box center [366, 296] width 52 height 13
click at [379, 290] on input "Submitting" at bounding box center [366, 296] width 52 height 13
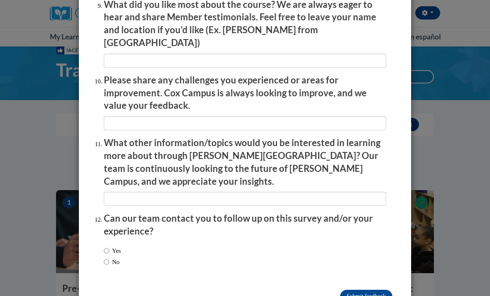
click at [376, 290] on input "Submitting" at bounding box center [366, 296] width 52 height 13
click at [374, 290] on input "Submitting" at bounding box center [366, 296] width 52 height 13
click at [468, 175] on div "Feedback Questionnaire Rate Course Comments Cox Campus End of Course Evaluation…" at bounding box center [245, 148] width 490 height 296
